Goal: Task Accomplishment & Management: Use online tool/utility

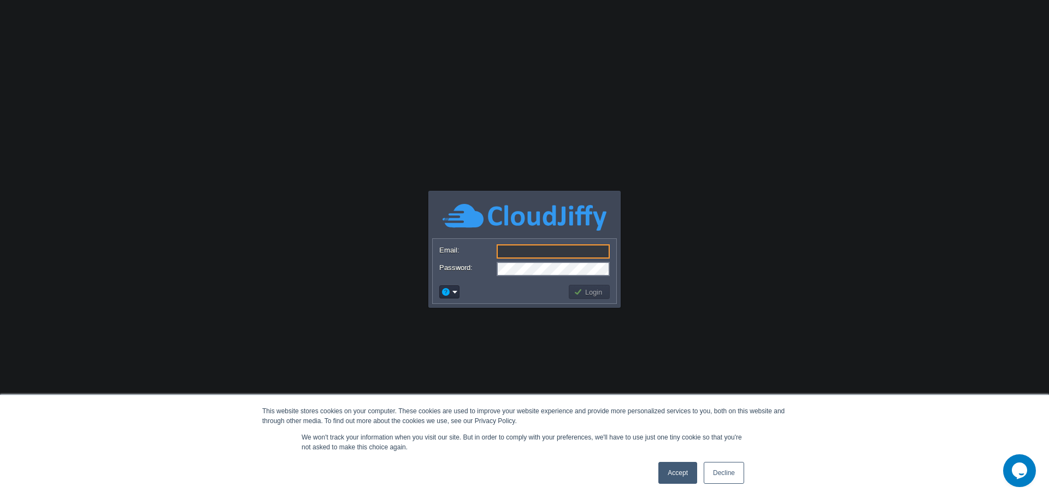
type input "[PERSON_NAME][EMAIL_ADDRESS][DOMAIN_NAME]"
click at [592, 291] on button "Login" at bounding box center [590, 292] width 32 height 10
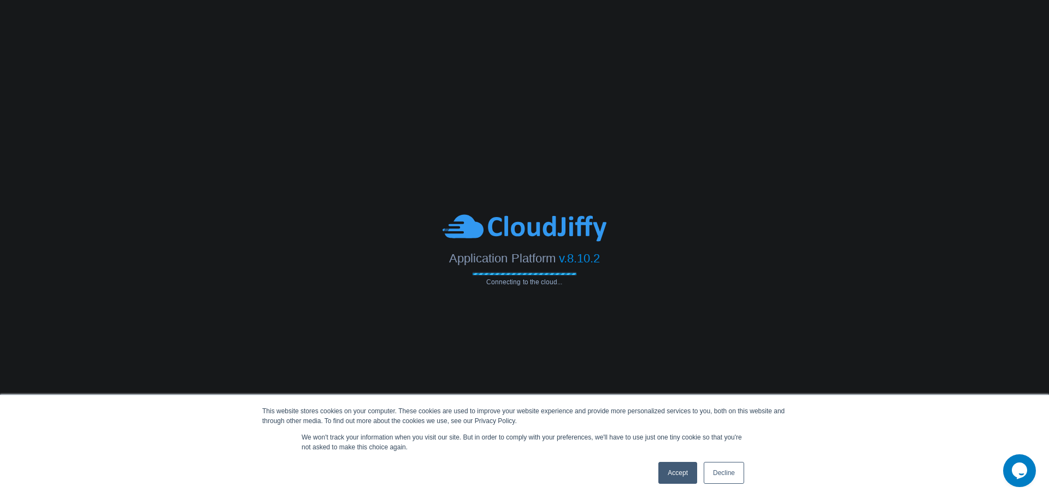
click at [721, 473] on link "Decline" at bounding box center [724, 473] width 40 height 22
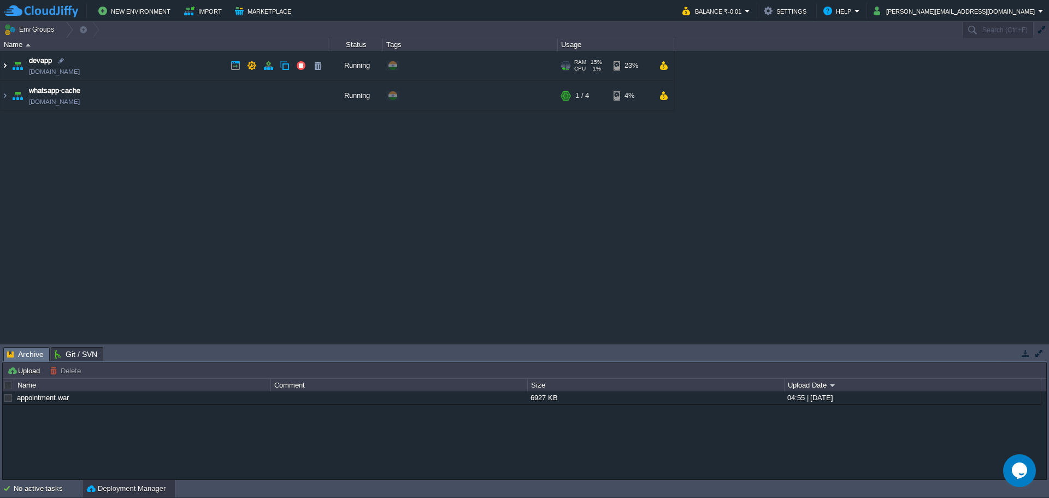
click at [4, 66] on img at bounding box center [5, 66] width 9 height 30
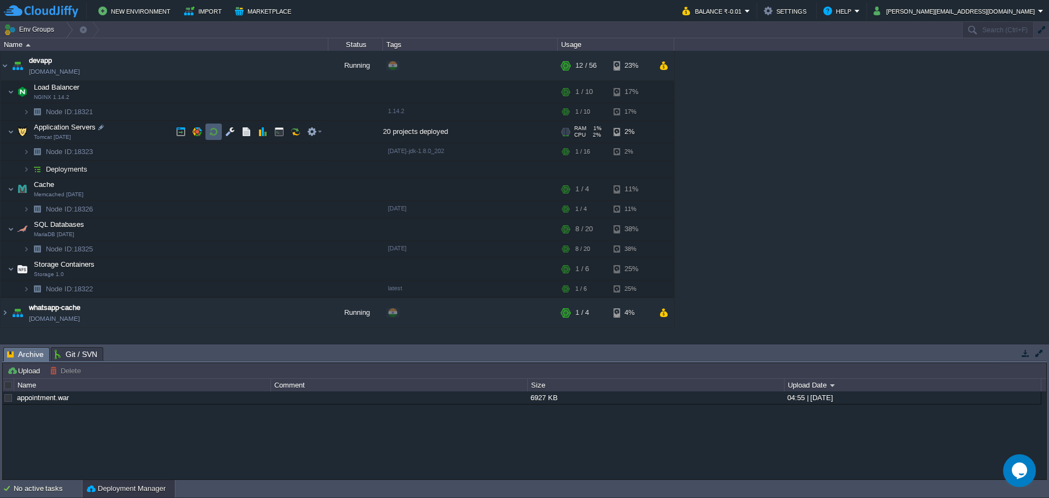
click at [211, 133] on button "button" at bounding box center [214, 132] width 10 height 10
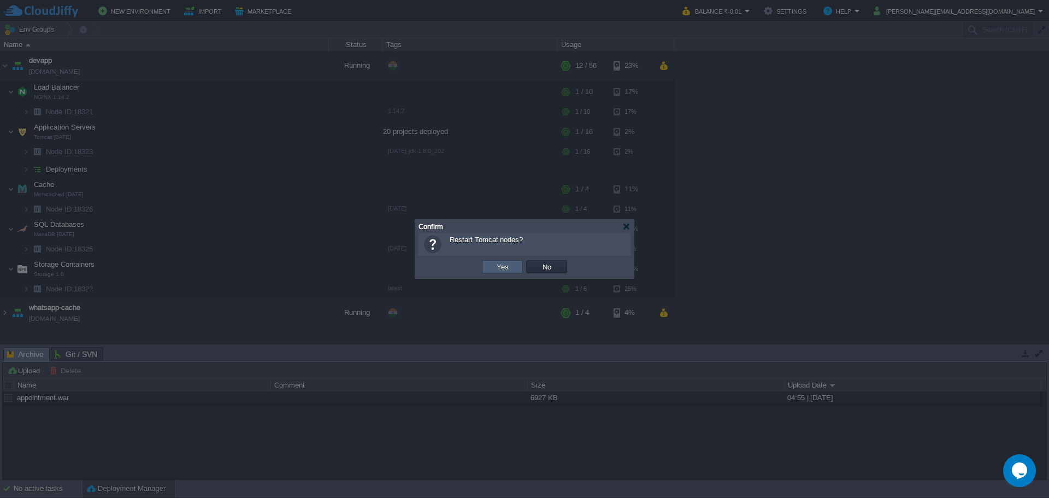
click at [501, 264] on button "Yes" at bounding box center [502, 267] width 19 height 10
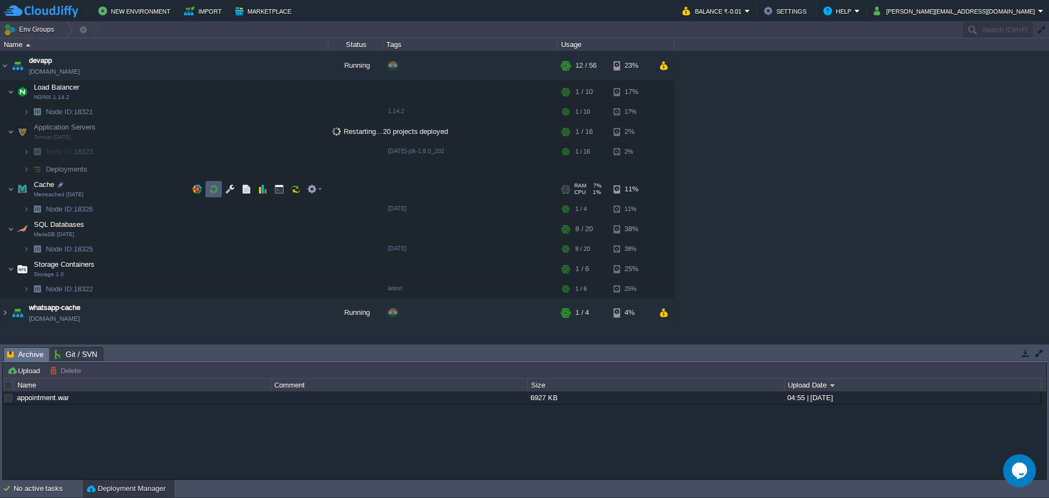
click at [211, 192] on button "button" at bounding box center [214, 189] width 10 height 10
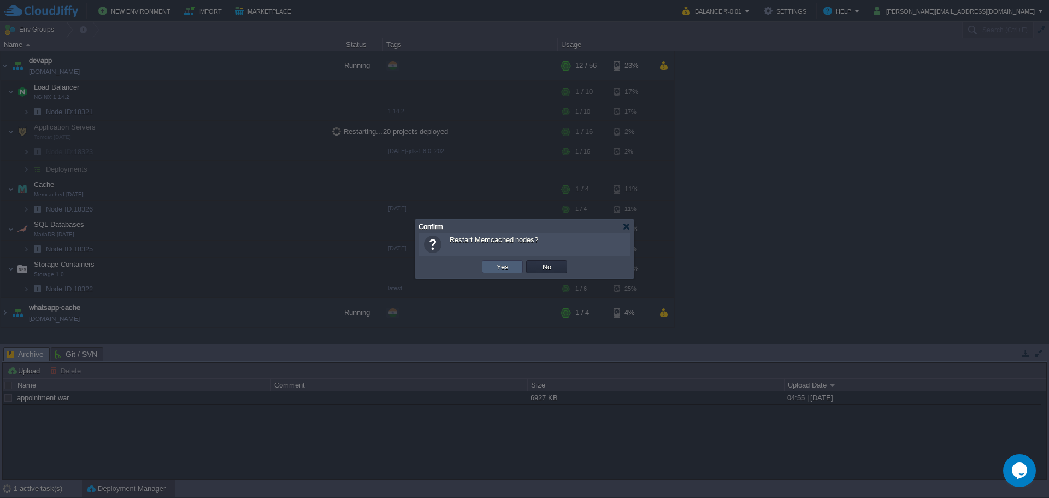
click at [493, 264] on td "Yes" at bounding box center [502, 266] width 41 height 13
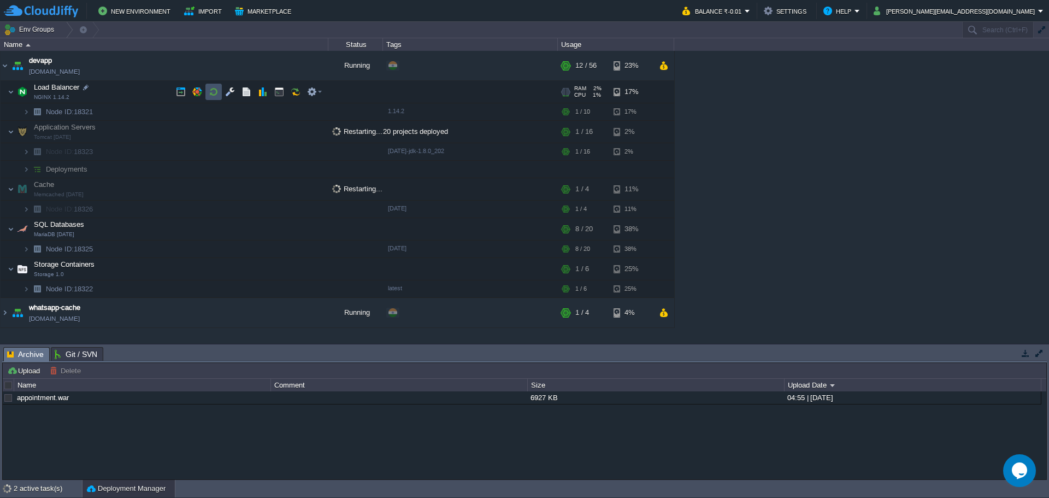
click at [211, 93] on button "button" at bounding box center [214, 92] width 10 height 10
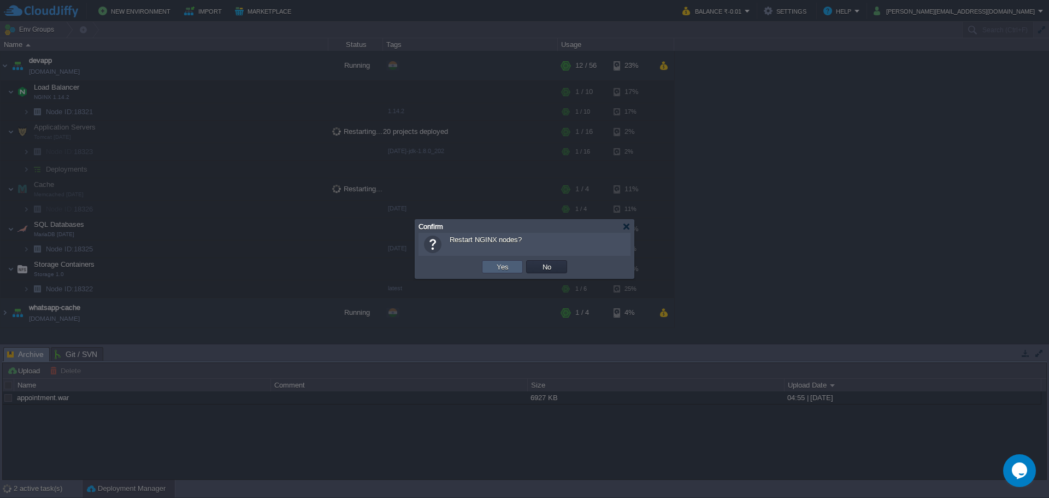
click at [493, 266] on td "Yes" at bounding box center [502, 266] width 41 height 13
